Goal: Transaction & Acquisition: Purchase product/service

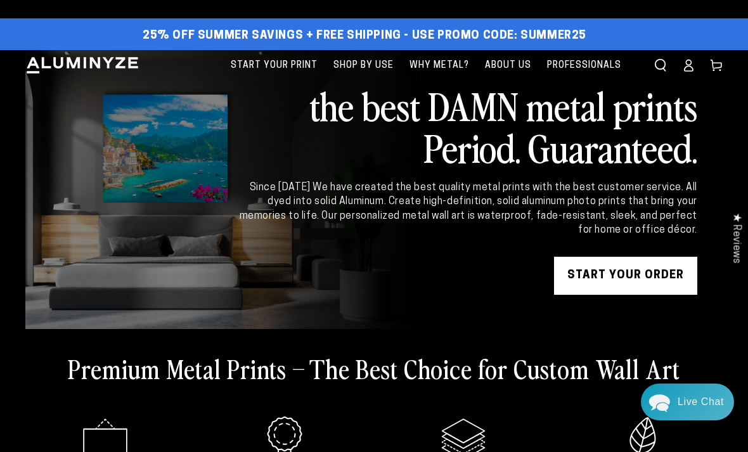
click at [628, 290] on link "START YOUR Order" at bounding box center [625, 276] width 143 height 38
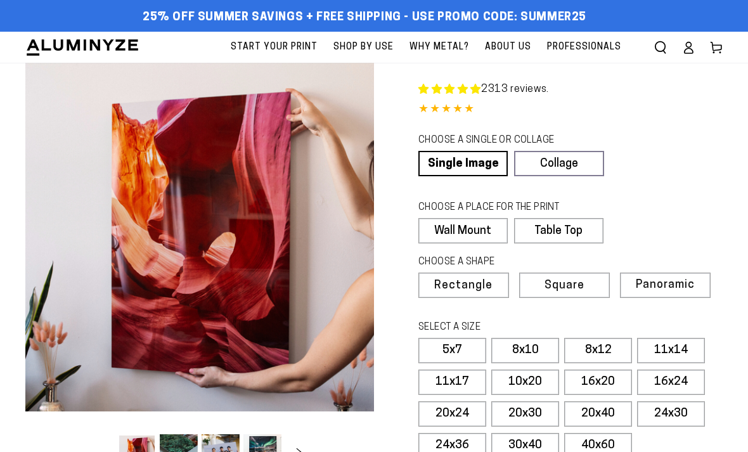
select select "**********"
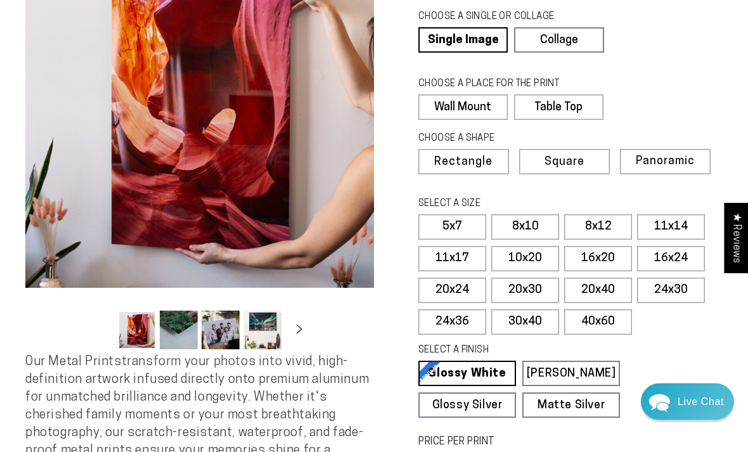
scroll to position [124, 0]
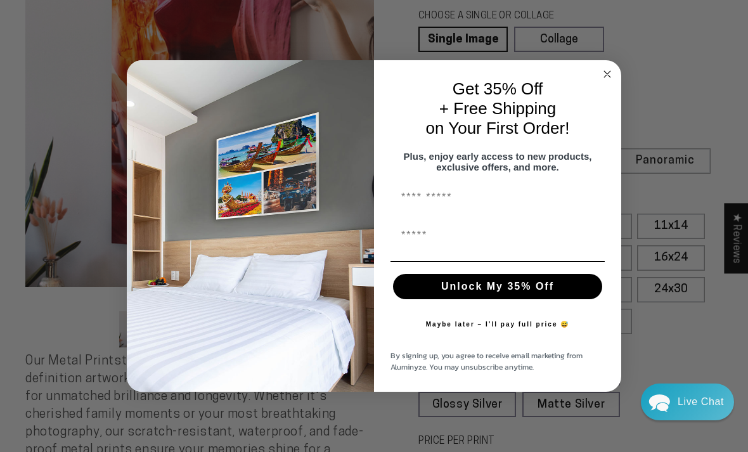
click at [607, 81] on circle "Close dialog" at bounding box center [607, 74] width 15 height 15
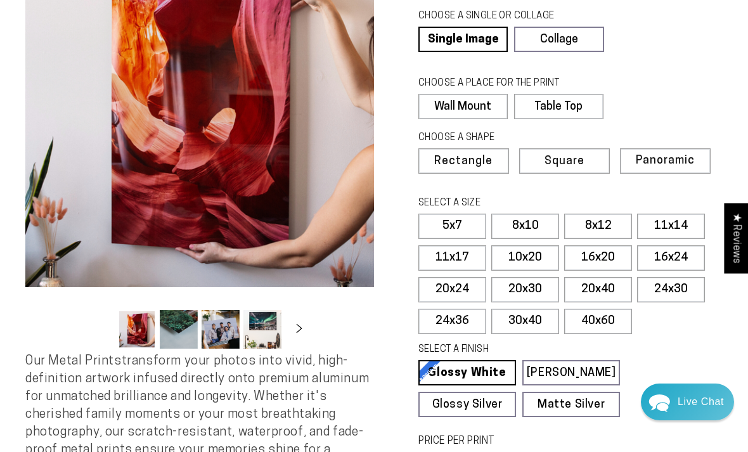
click at [453, 322] on label "24x36" at bounding box center [452, 321] width 68 height 25
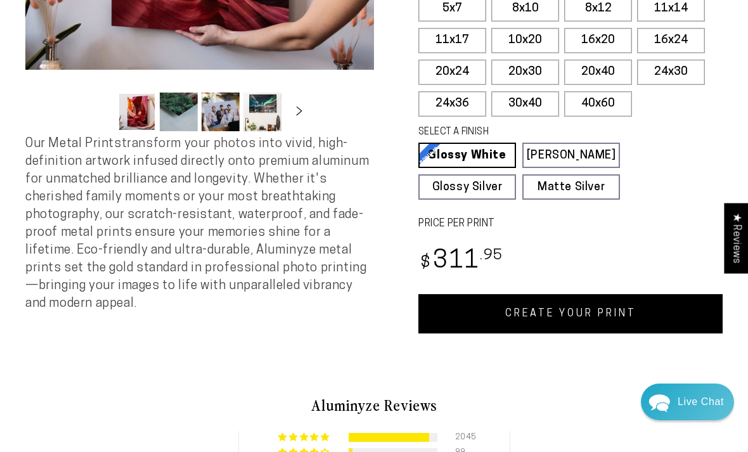
scroll to position [347, 0]
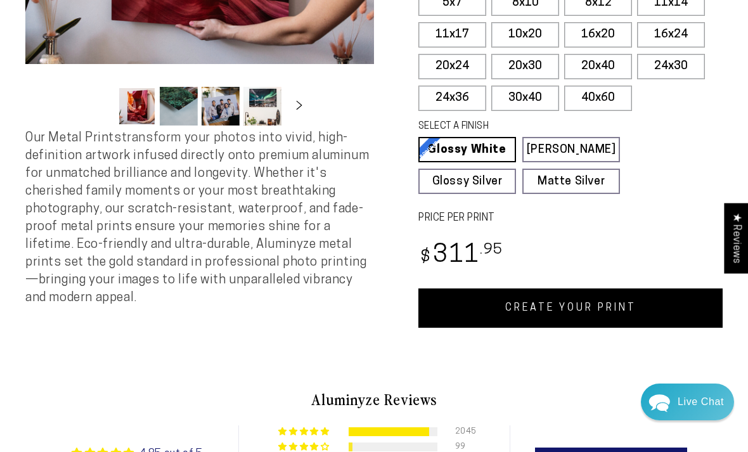
click at [596, 305] on link "CREATE YOUR PRINT" at bounding box center [570, 307] width 304 height 39
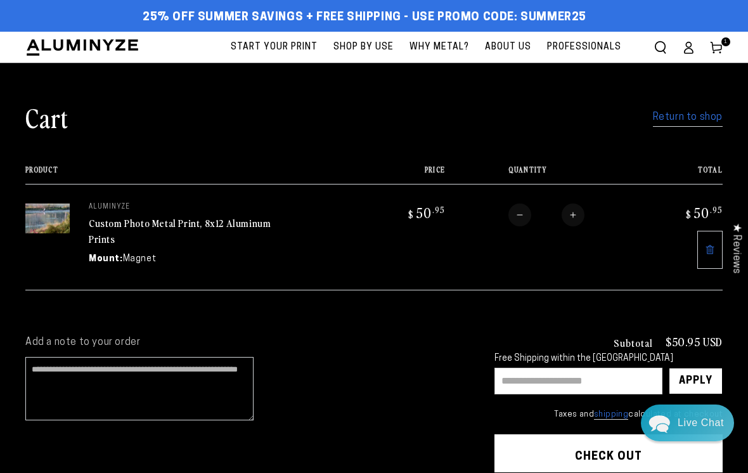
click at [702, 117] on link "Return to shop" at bounding box center [688, 117] width 70 height 18
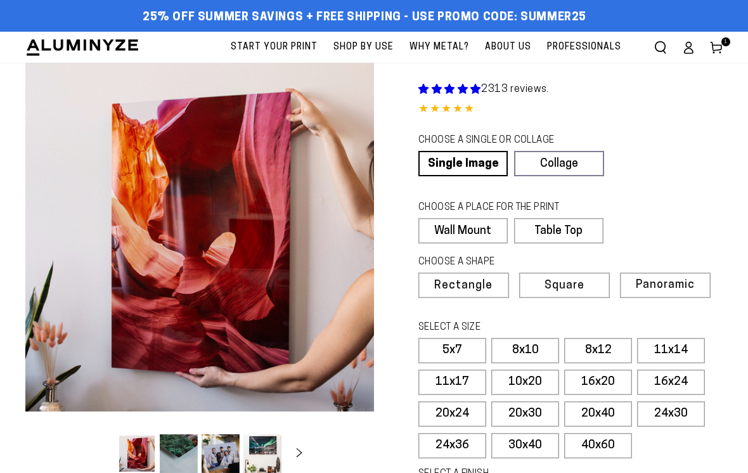
select select "**********"
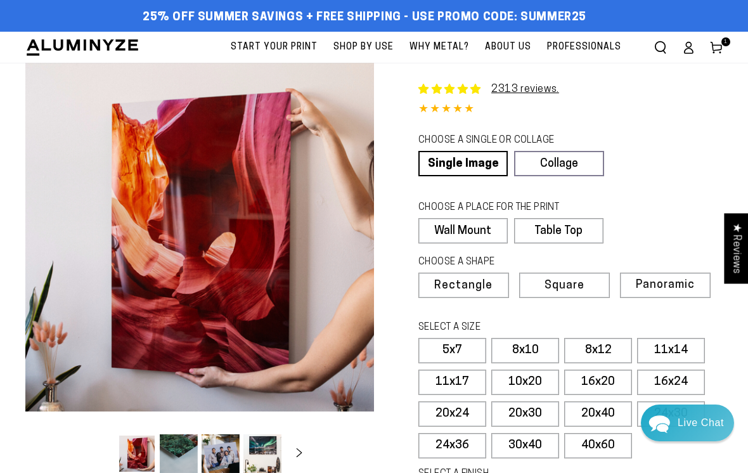
click at [453, 413] on label "20x24" at bounding box center [452, 413] width 68 height 25
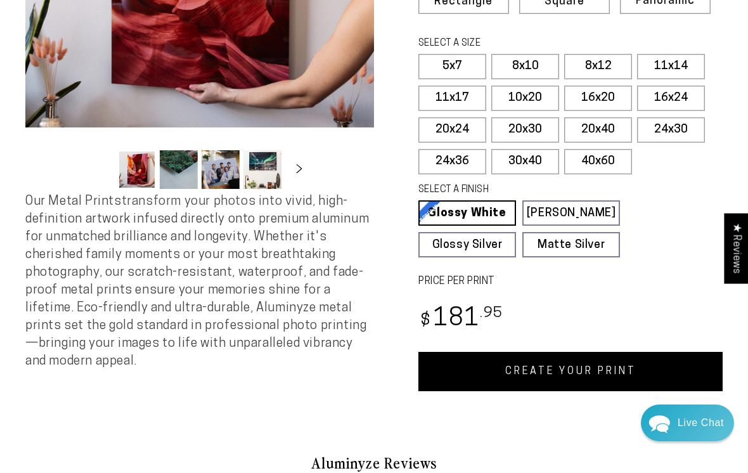
scroll to position [287, 0]
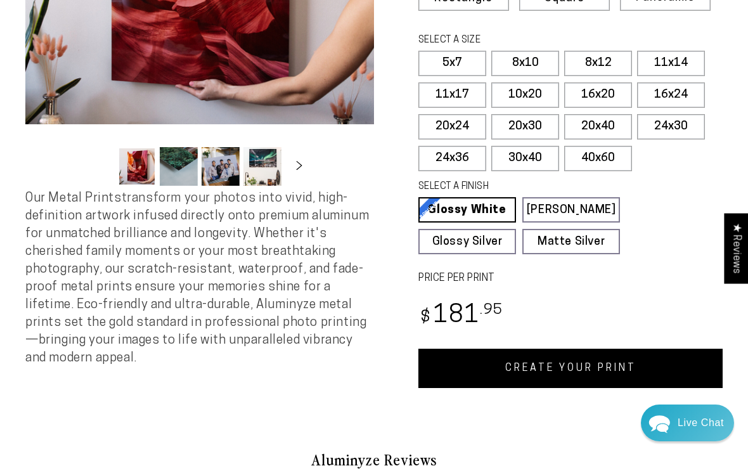
click at [597, 363] on link "CREATE YOUR PRINT" at bounding box center [570, 368] width 304 height 39
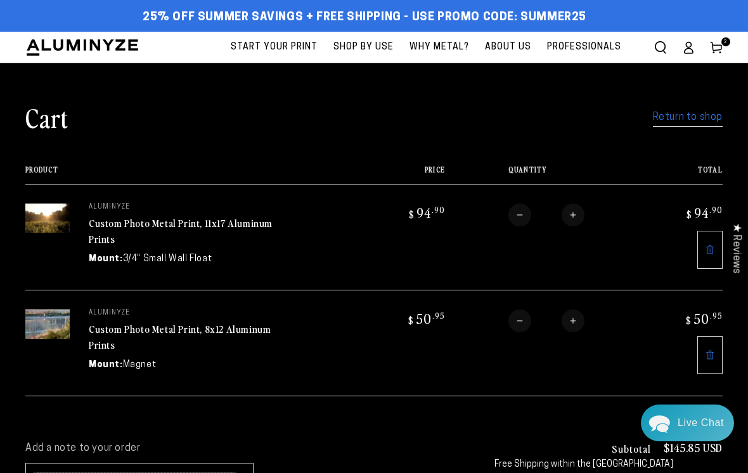
click at [696, 124] on link "Return to shop" at bounding box center [688, 117] width 70 height 18
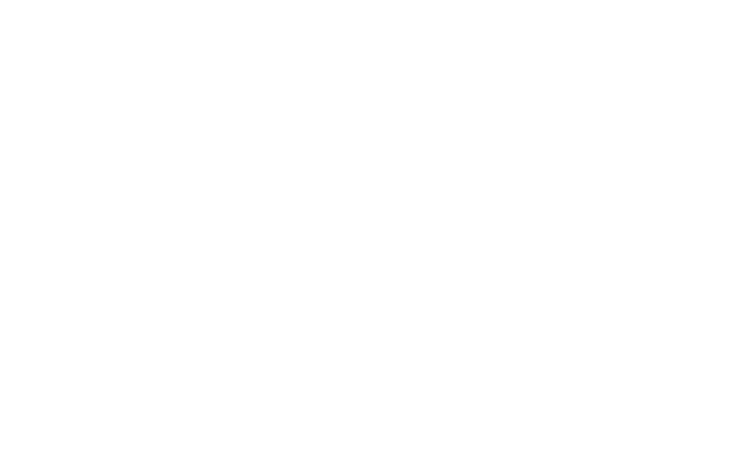
select select "**********"
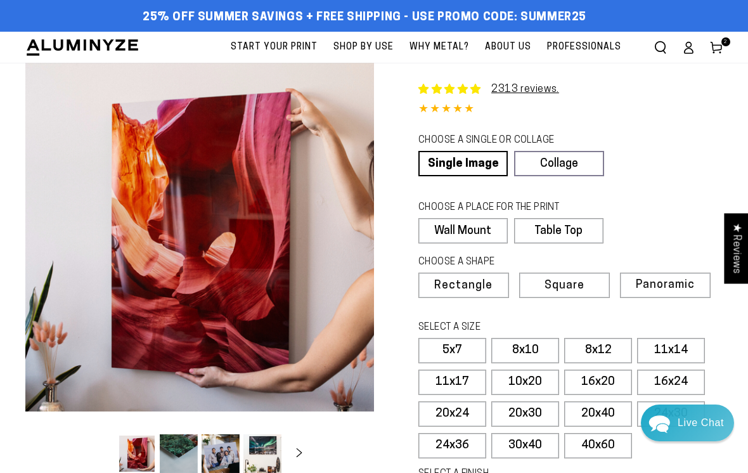
click at [455, 412] on label "20x24" at bounding box center [452, 413] width 68 height 25
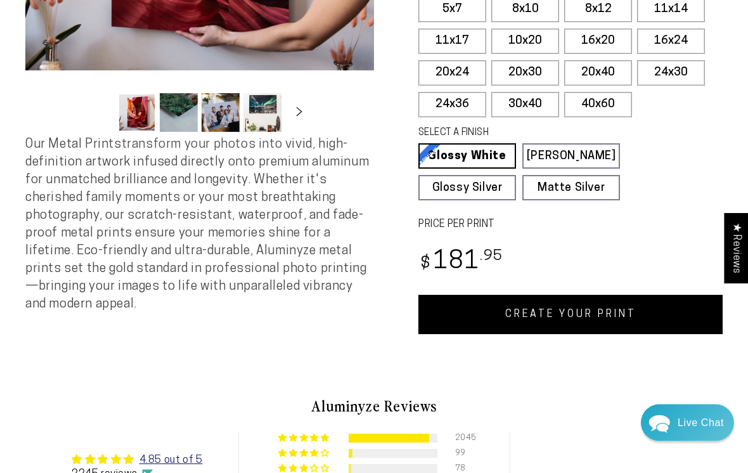
scroll to position [341, 0]
click at [591, 313] on link "CREATE YOUR PRINT" at bounding box center [570, 314] width 304 height 39
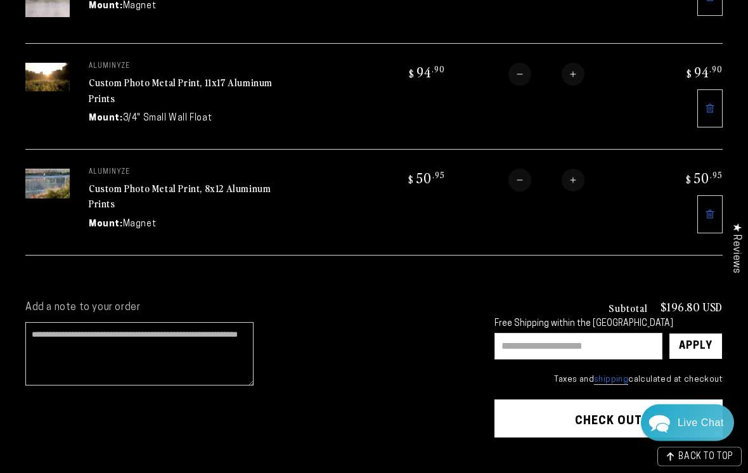
scroll to position [255, 0]
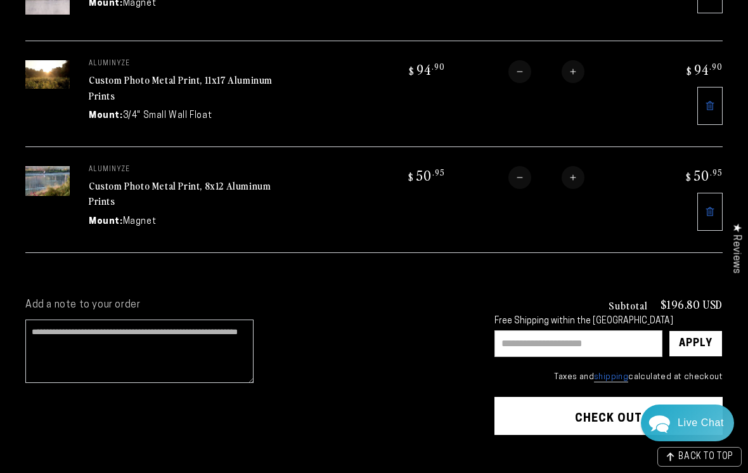
click at [592, 342] on input "text" at bounding box center [579, 343] width 168 height 27
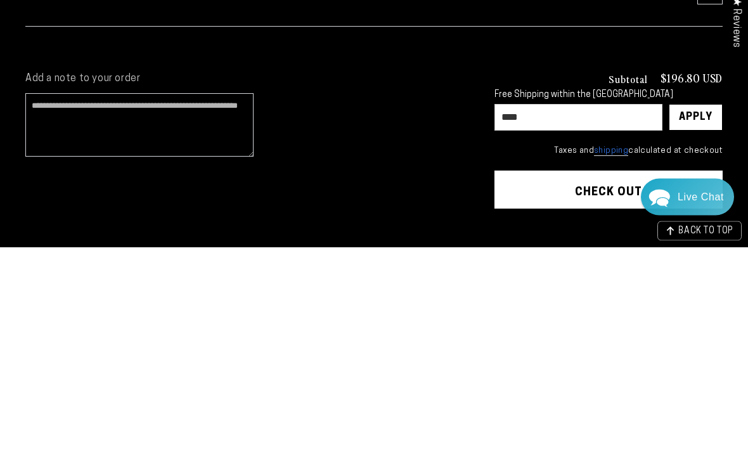
type input "****"
click at [694, 331] on div "Apply" at bounding box center [696, 343] width 34 height 25
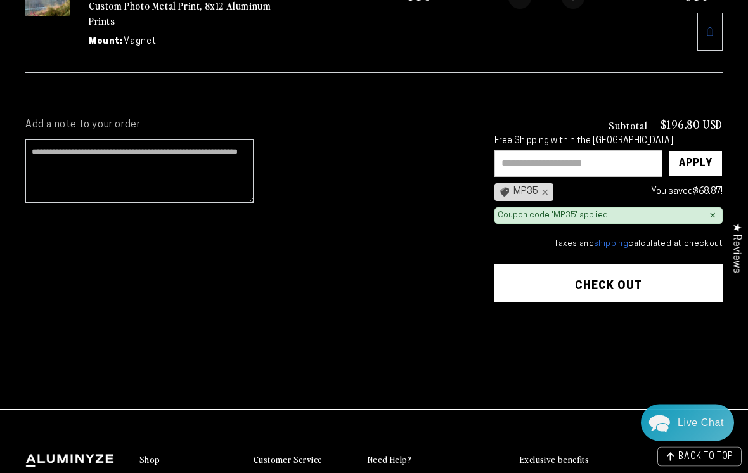
scroll to position [436, 0]
click at [500, 323] on shopify-apple-pay-button at bounding box center [498, 318] width 3 height 10
